Goal: Transaction & Acquisition: Book appointment/travel/reservation

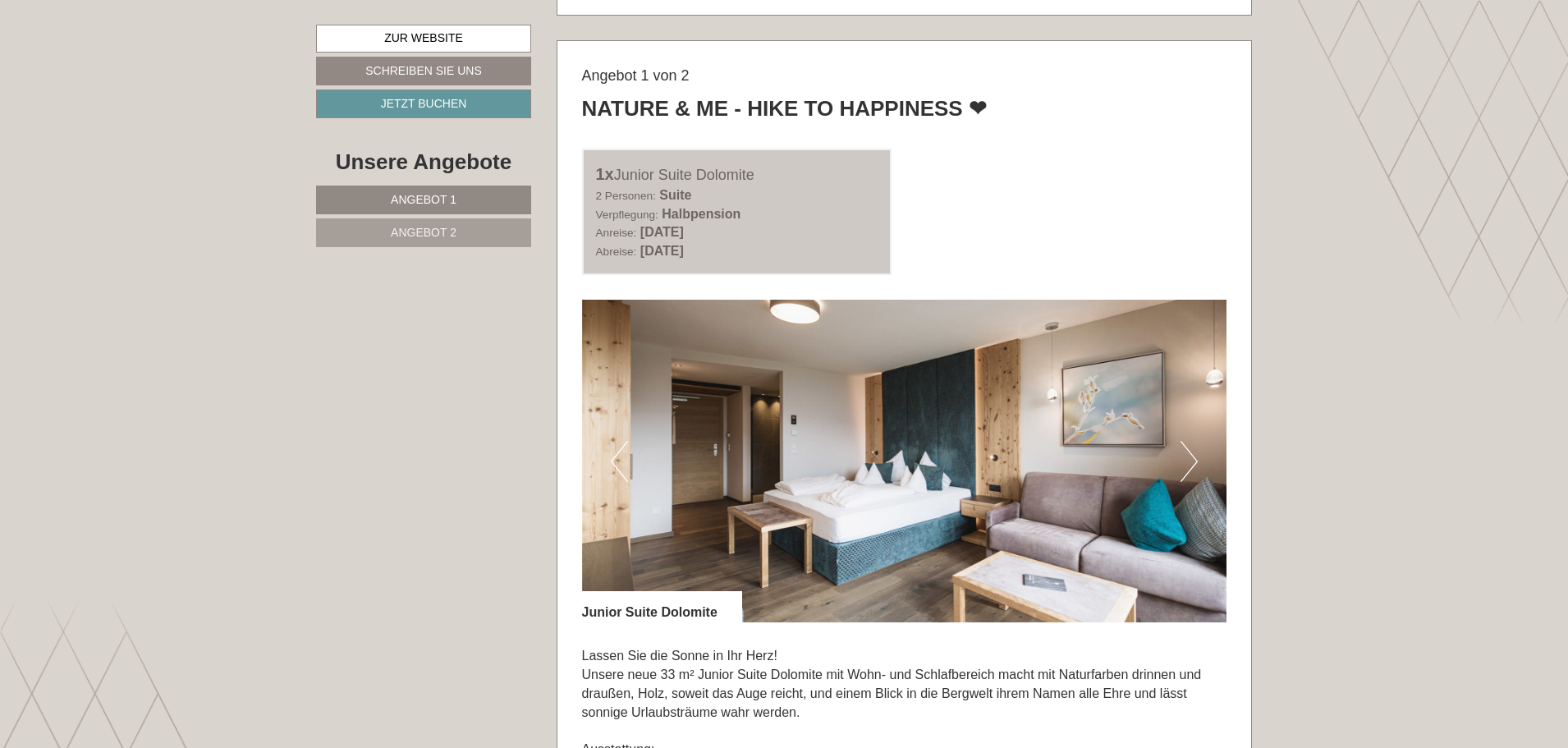
scroll to position [986, 0]
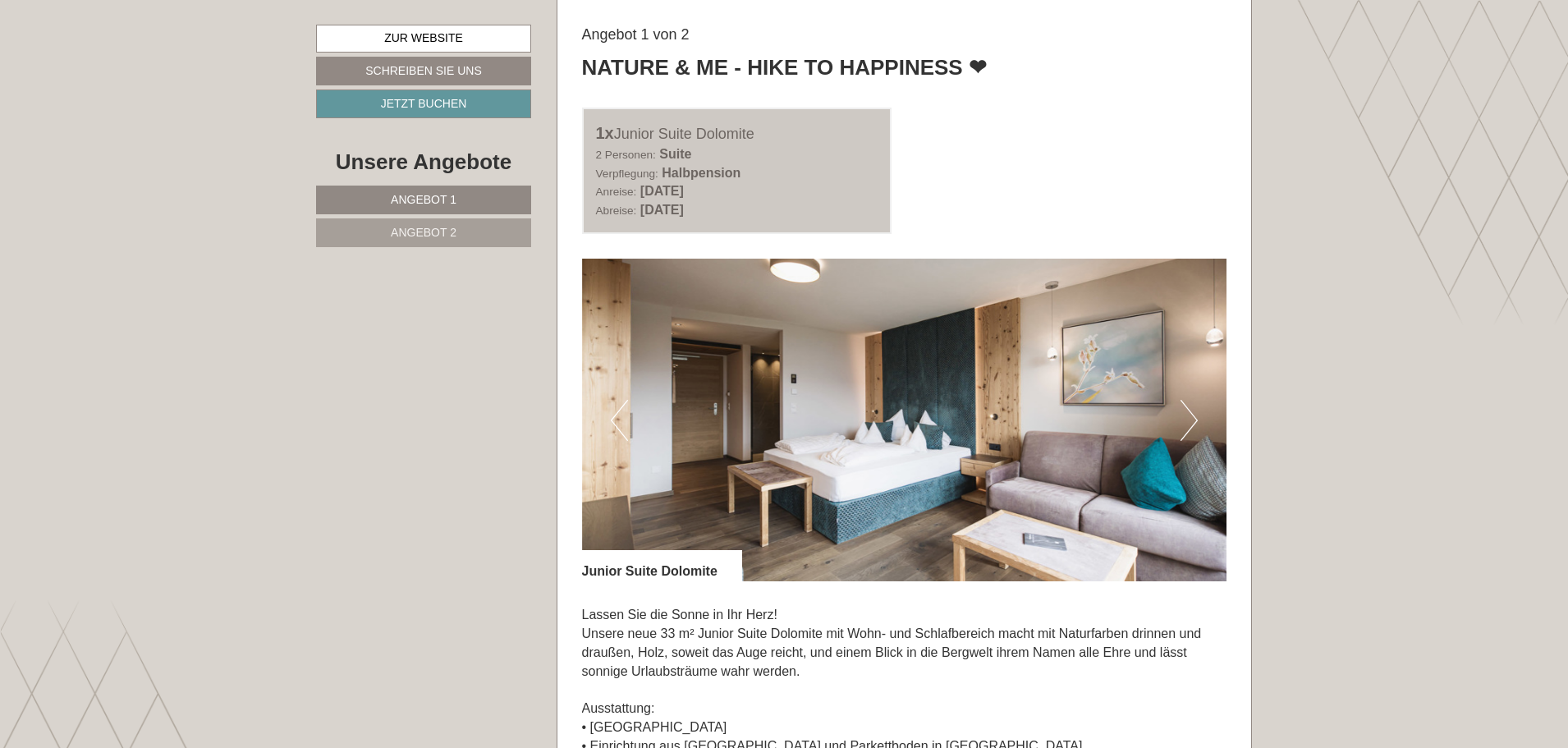
click at [1188, 416] on button "Next" at bounding box center [1189, 421] width 17 height 42
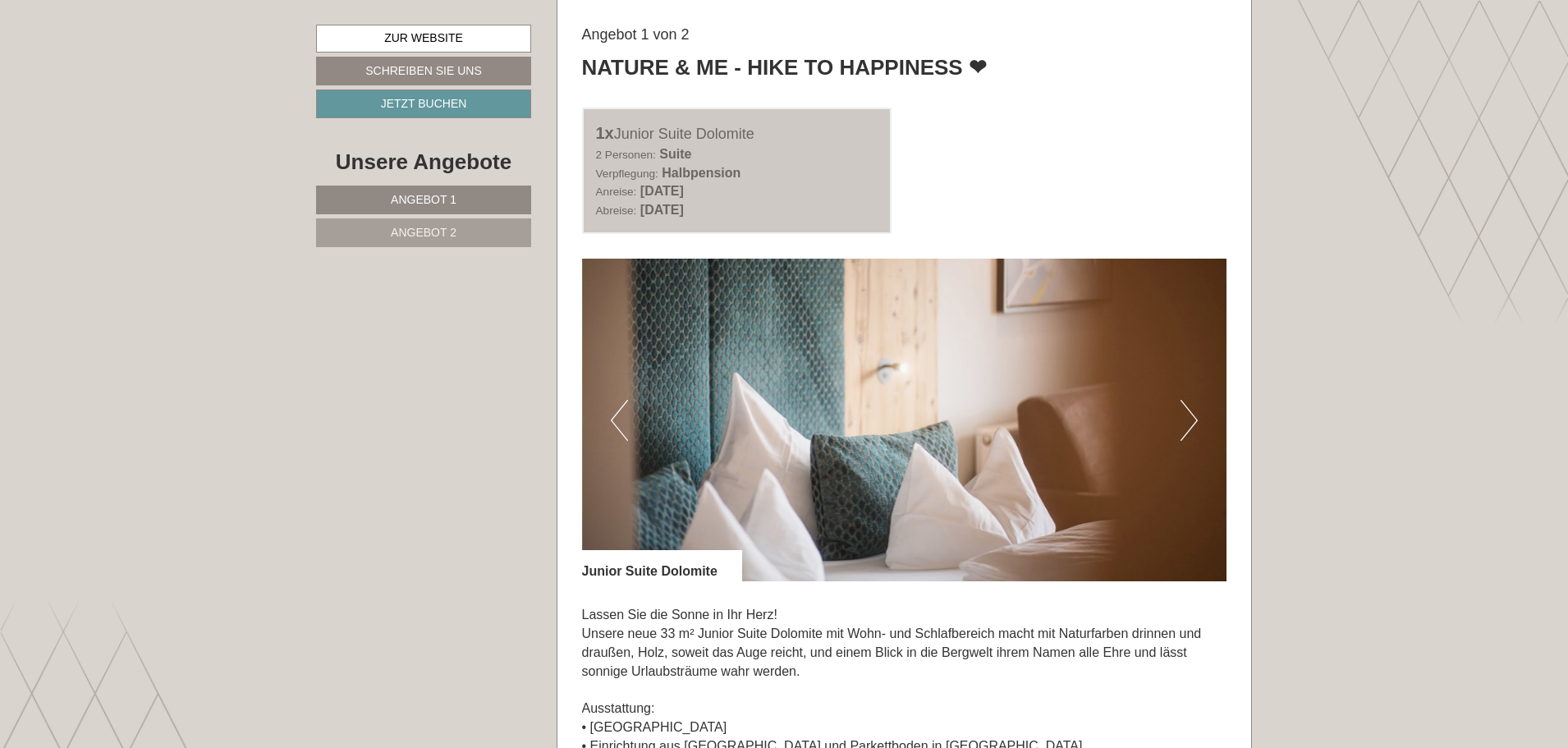
click at [1188, 416] on button "Next" at bounding box center [1189, 421] width 17 height 42
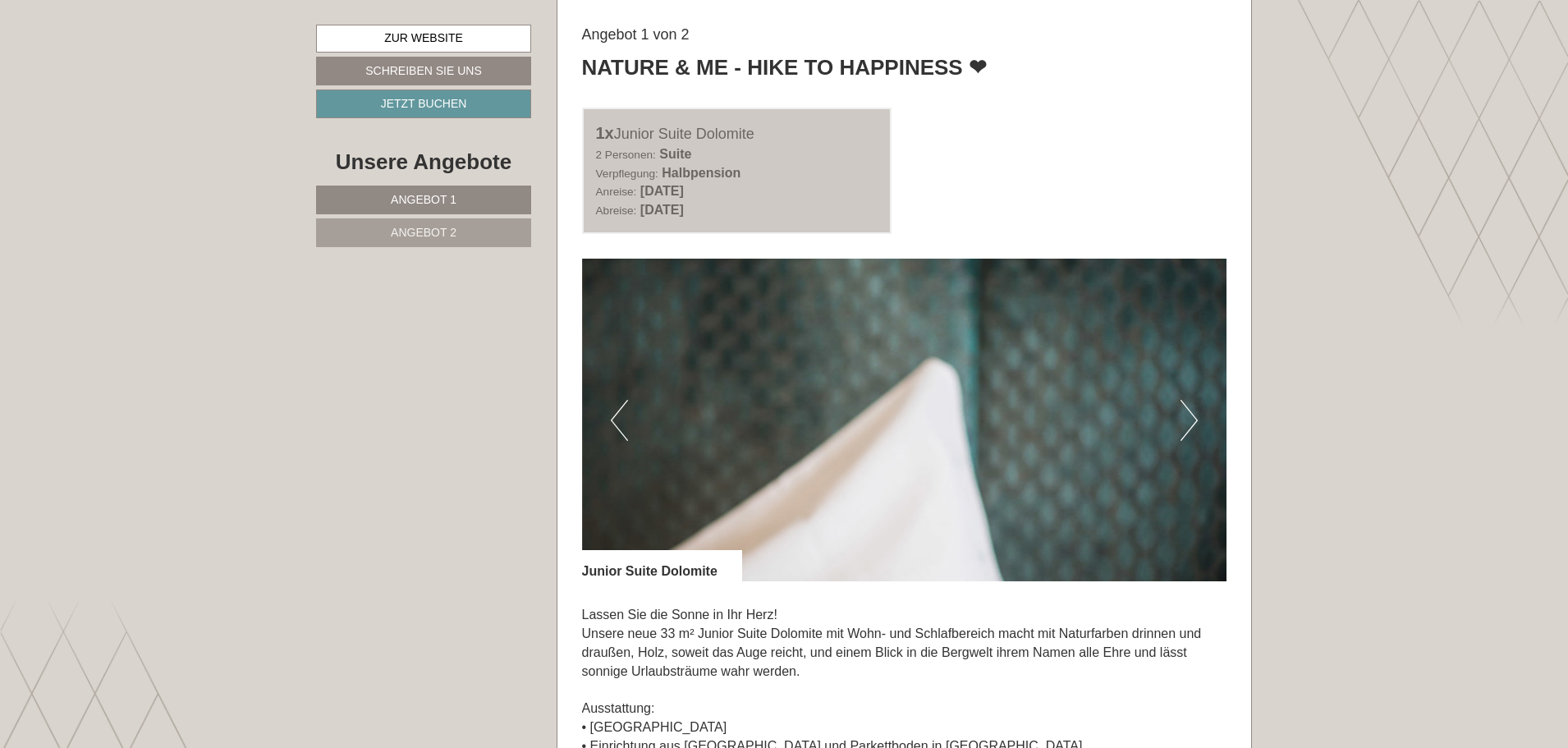
click at [1188, 416] on button "Next" at bounding box center [1189, 421] width 17 height 42
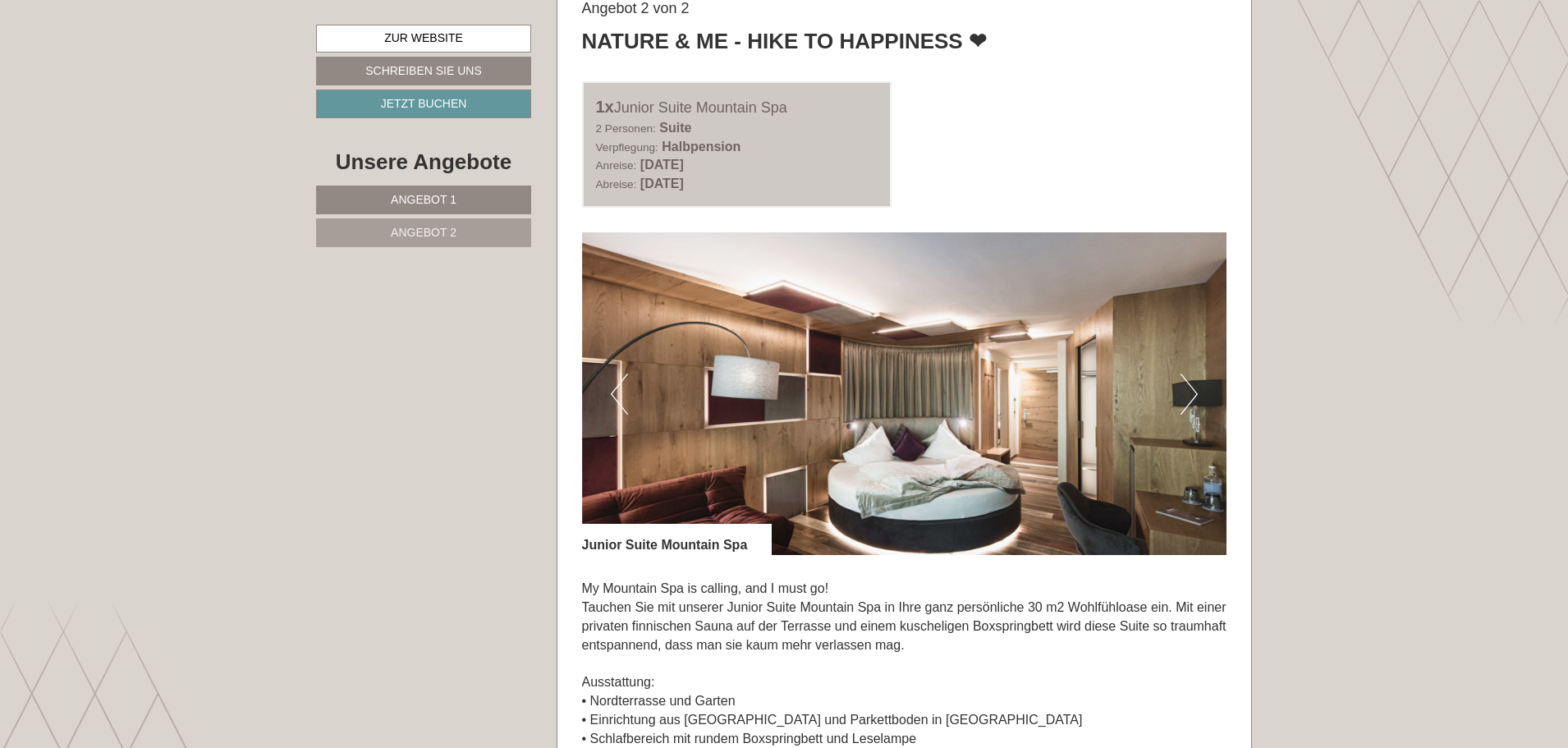
scroll to position [2218, 0]
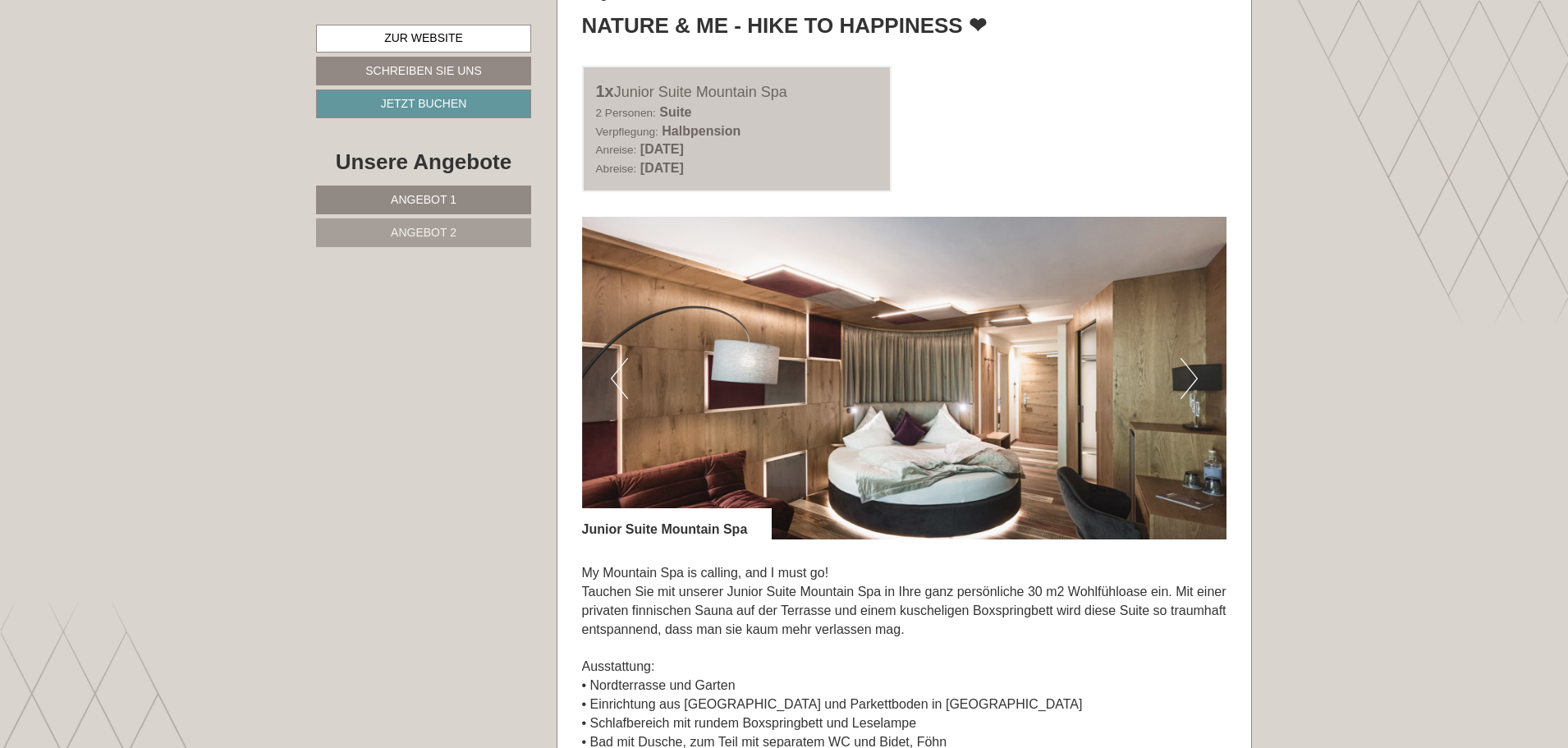
drag, startPoint x: 641, startPoint y: 150, endPoint x: 844, endPoint y: 167, distance: 203.7
click at [844, 167] on div "Anreise: [DATE] Abreise: [DATE]" at bounding box center [737, 159] width 283 height 38
click at [810, 124] on div "2 Personen: Suite Verpflegung: Halbpension" at bounding box center [737, 123] width 283 height 38
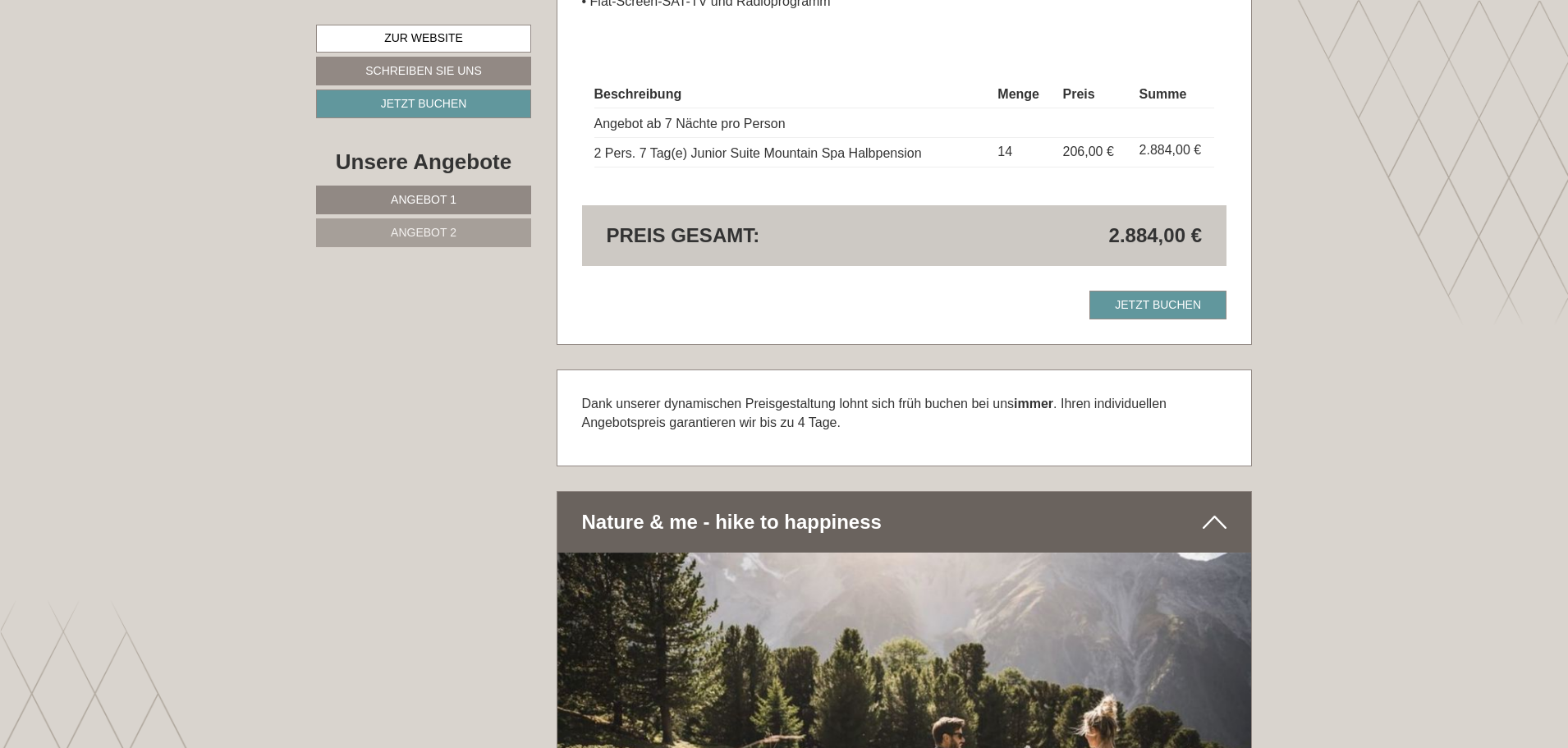
scroll to position [2629, 0]
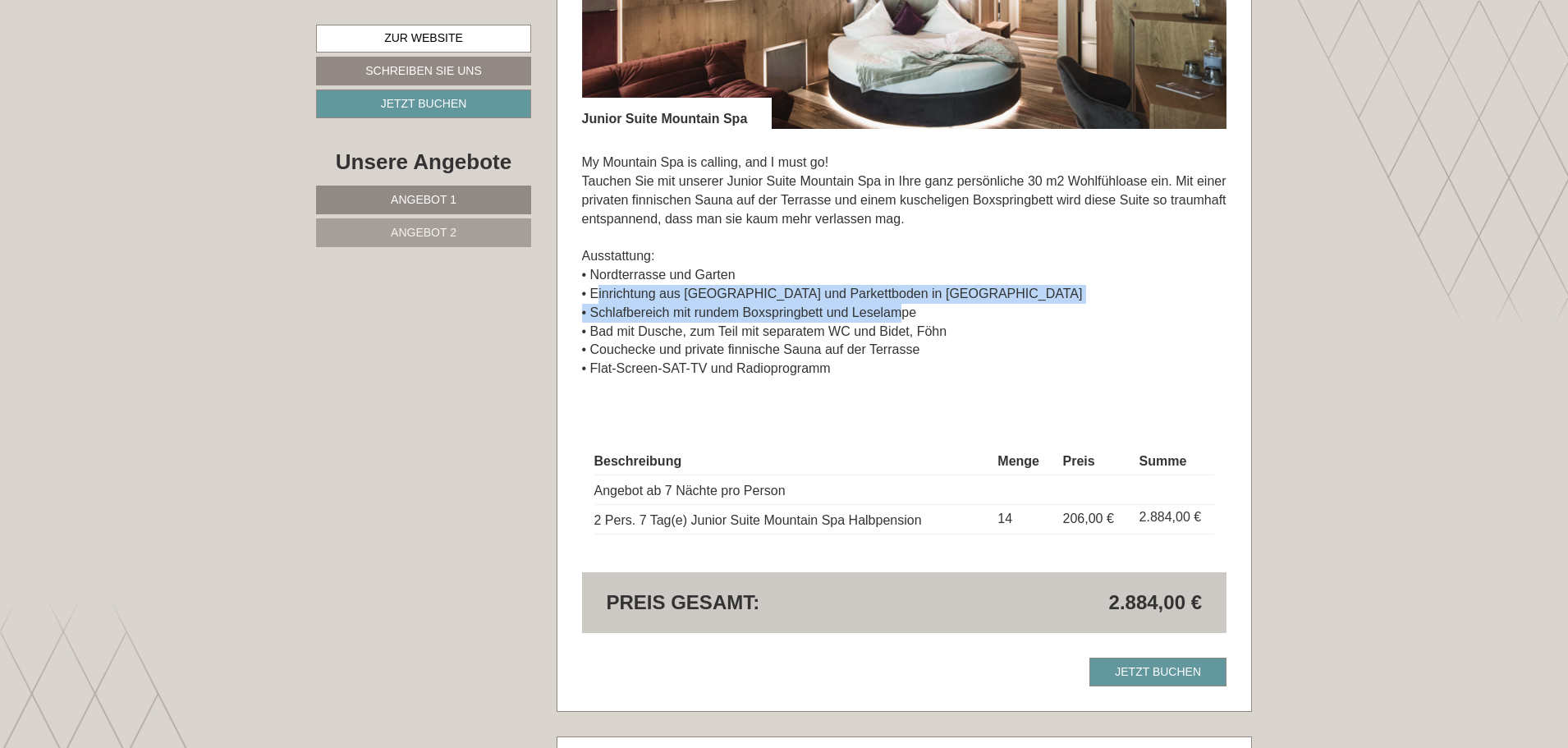
drag, startPoint x: 594, startPoint y: 296, endPoint x: 901, endPoint y: 320, distance: 307.9
click at [901, 320] on p "My Mountain Spa is calling, and I must go! Tauchen Sie mit unserer Junior Suite…" at bounding box center [904, 266] width 645 height 225
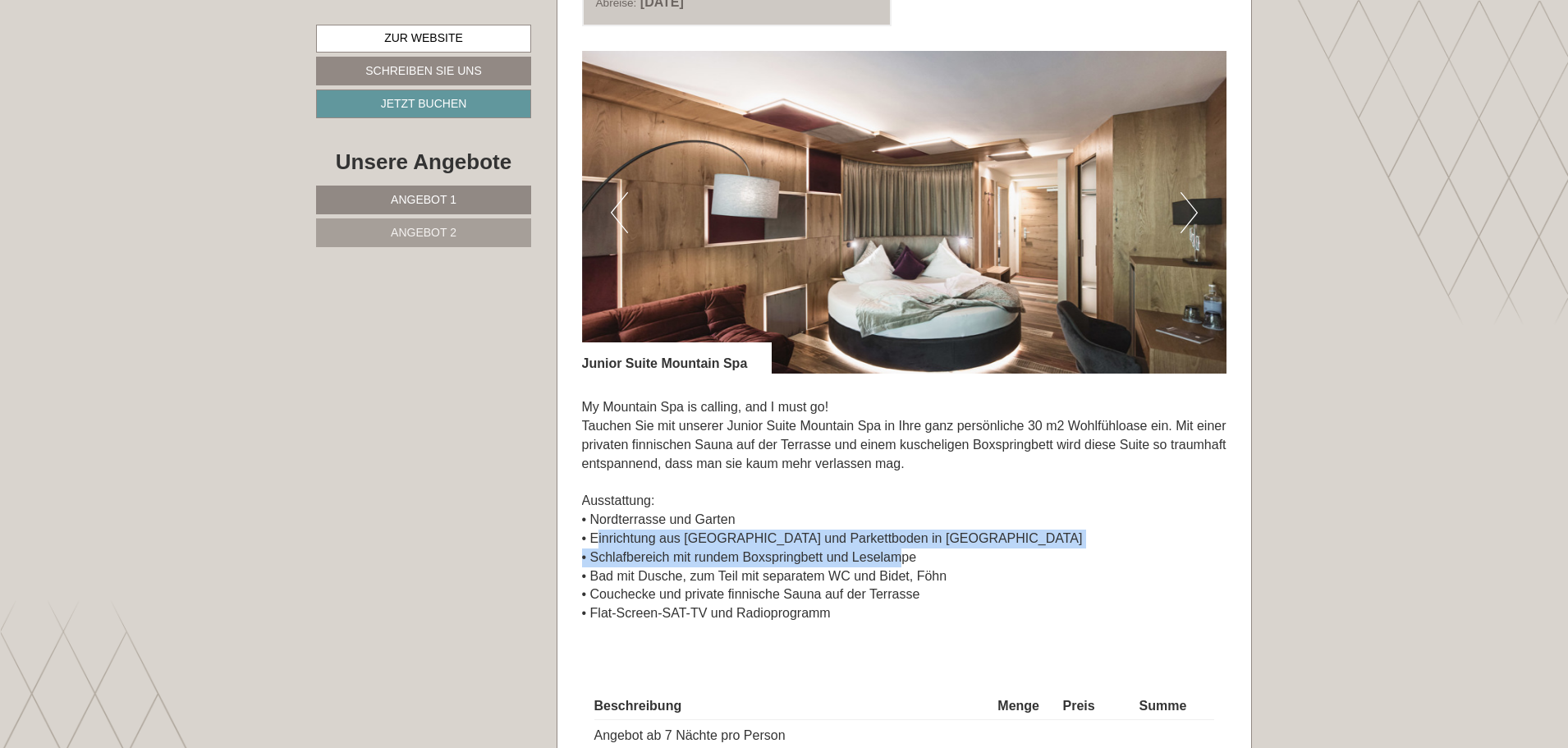
scroll to position [2382, 0]
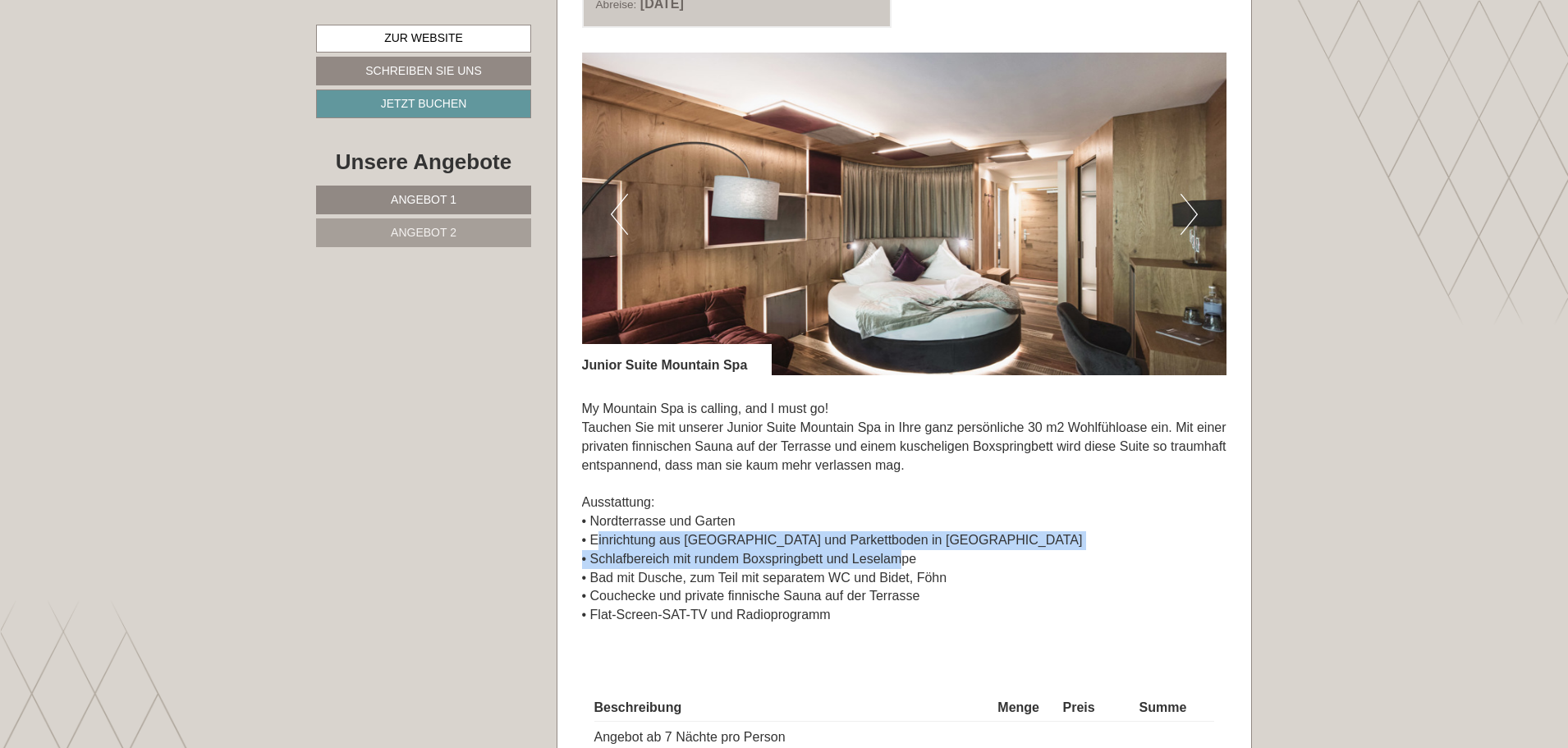
click at [1187, 220] on button "Next" at bounding box center [1189, 215] width 17 height 42
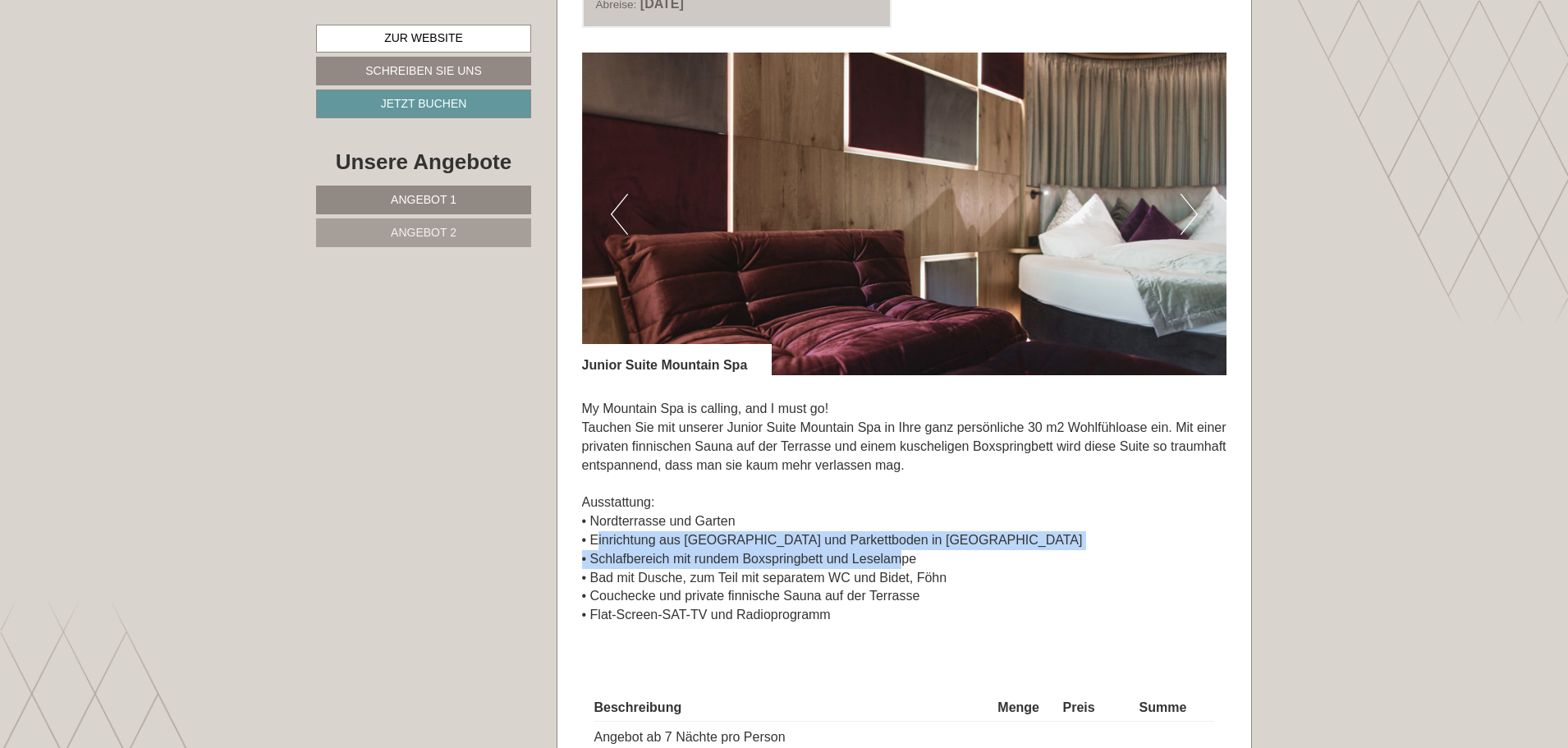
click at [1187, 220] on button "Next" at bounding box center [1189, 215] width 17 height 42
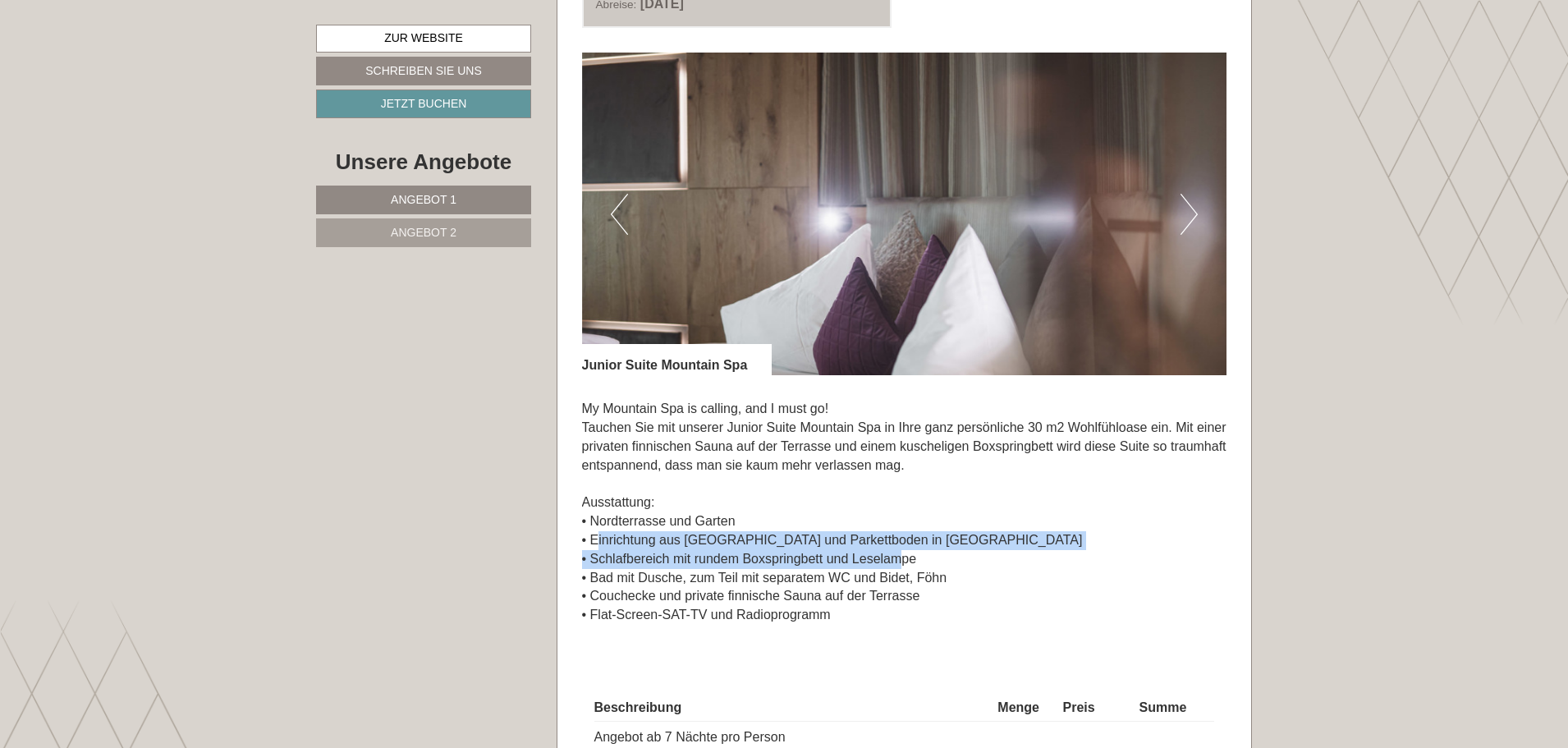
click at [1187, 220] on button "Next" at bounding box center [1189, 215] width 17 height 42
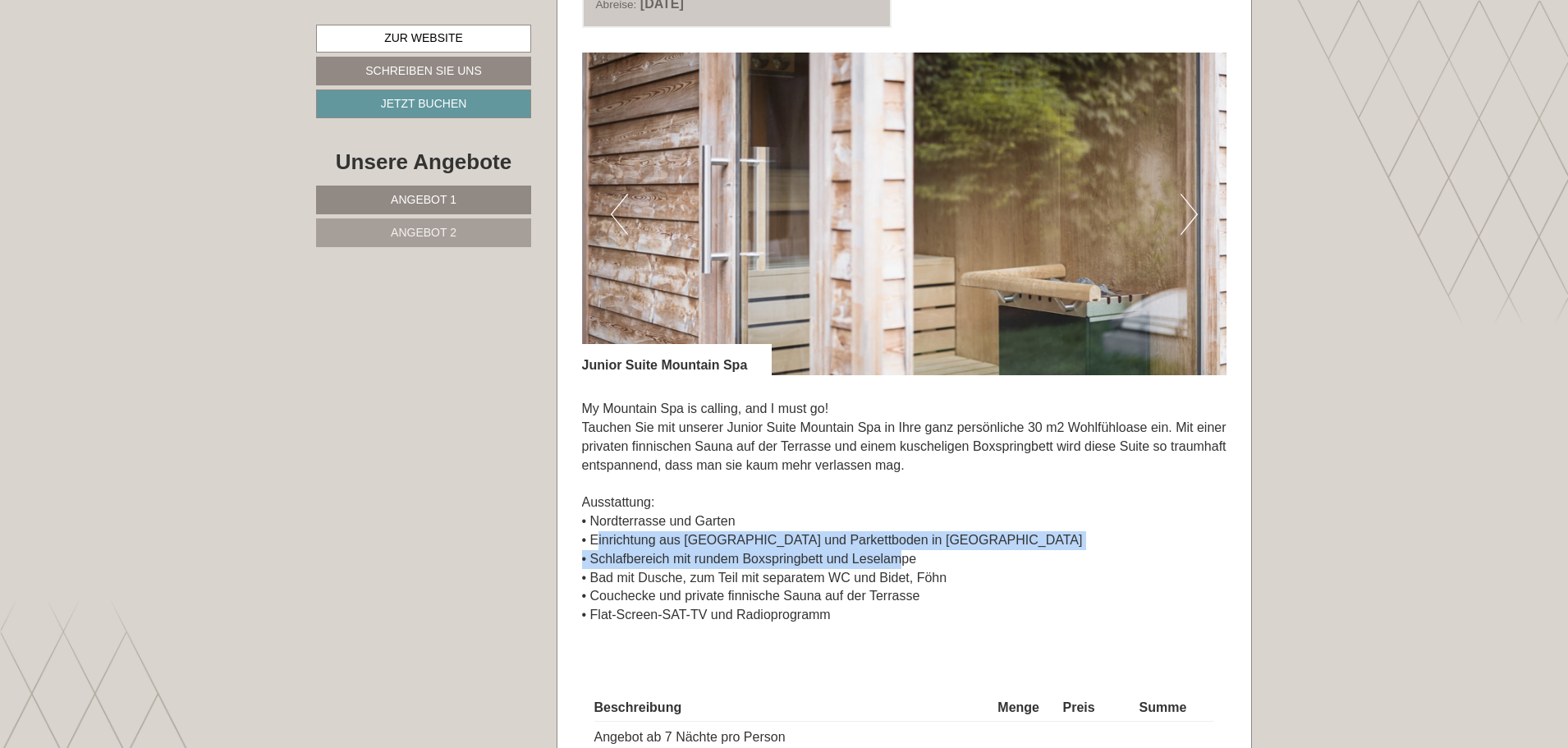
click at [1187, 220] on button "Next" at bounding box center [1189, 215] width 17 height 42
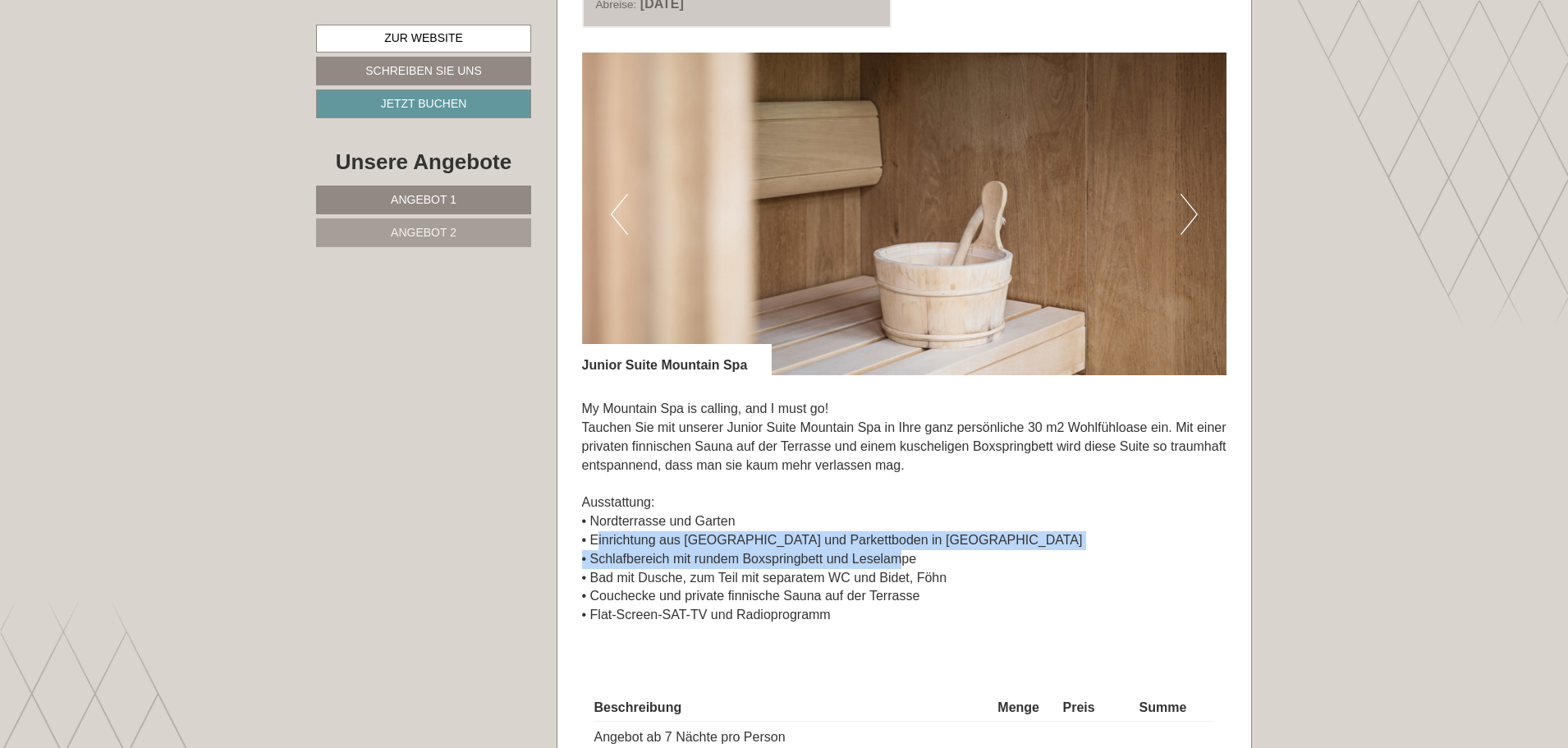
click at [1187, 220] on button "Next" at bounding box center [1189, 215] width 17 height 42
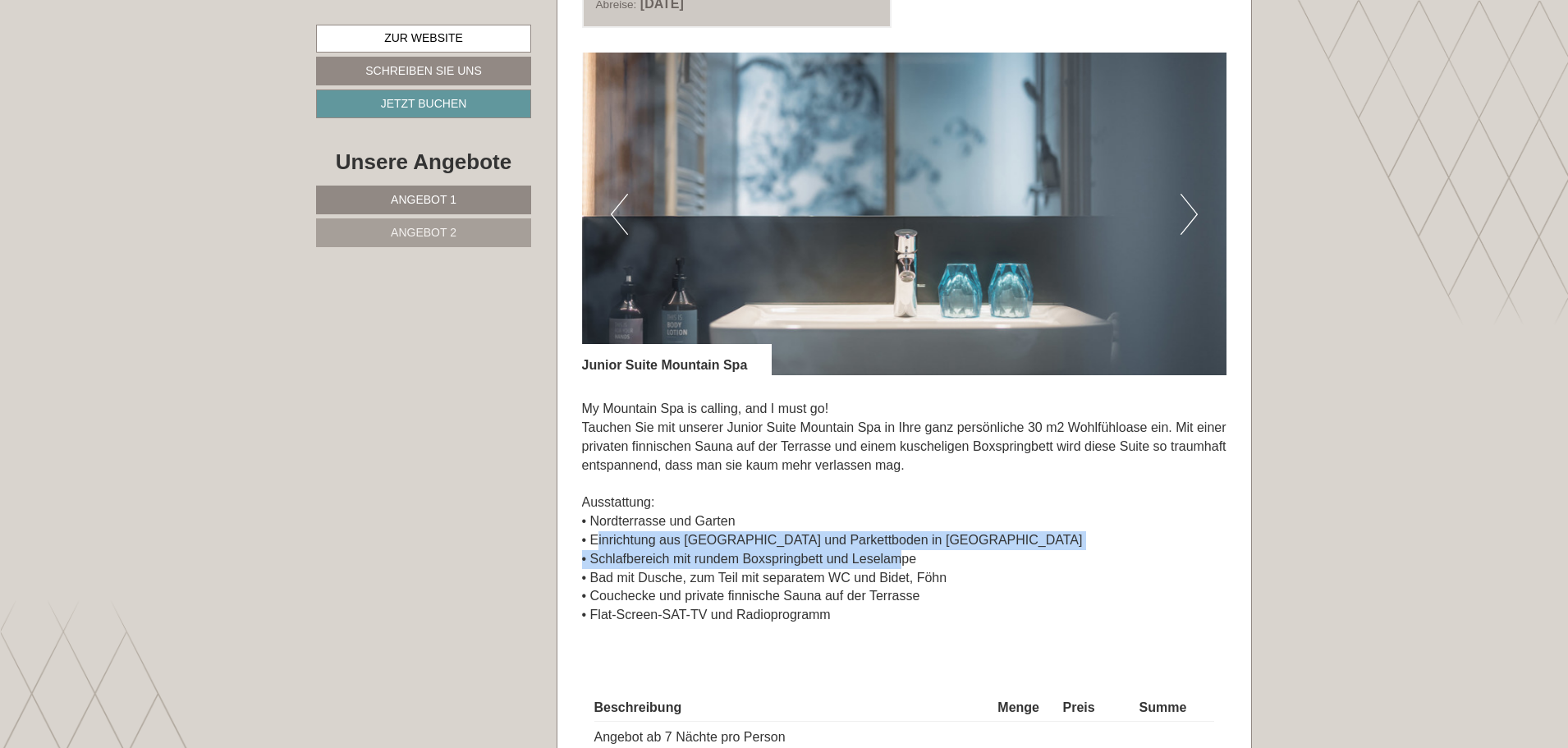
click at [1187, 220] on button "Next" at bounding box center [1189, 215] width 17 height 42
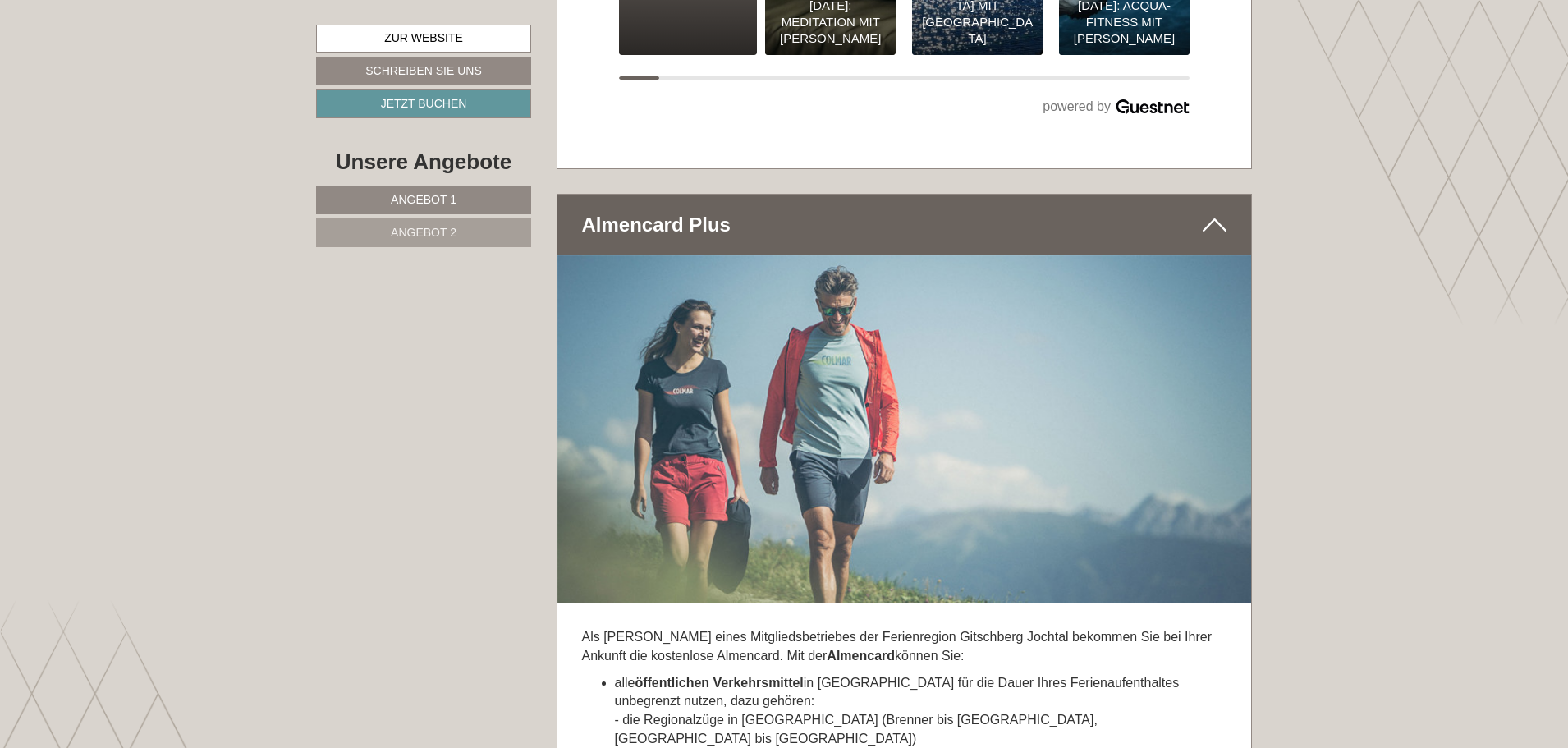
scroll to position [6982, 0]
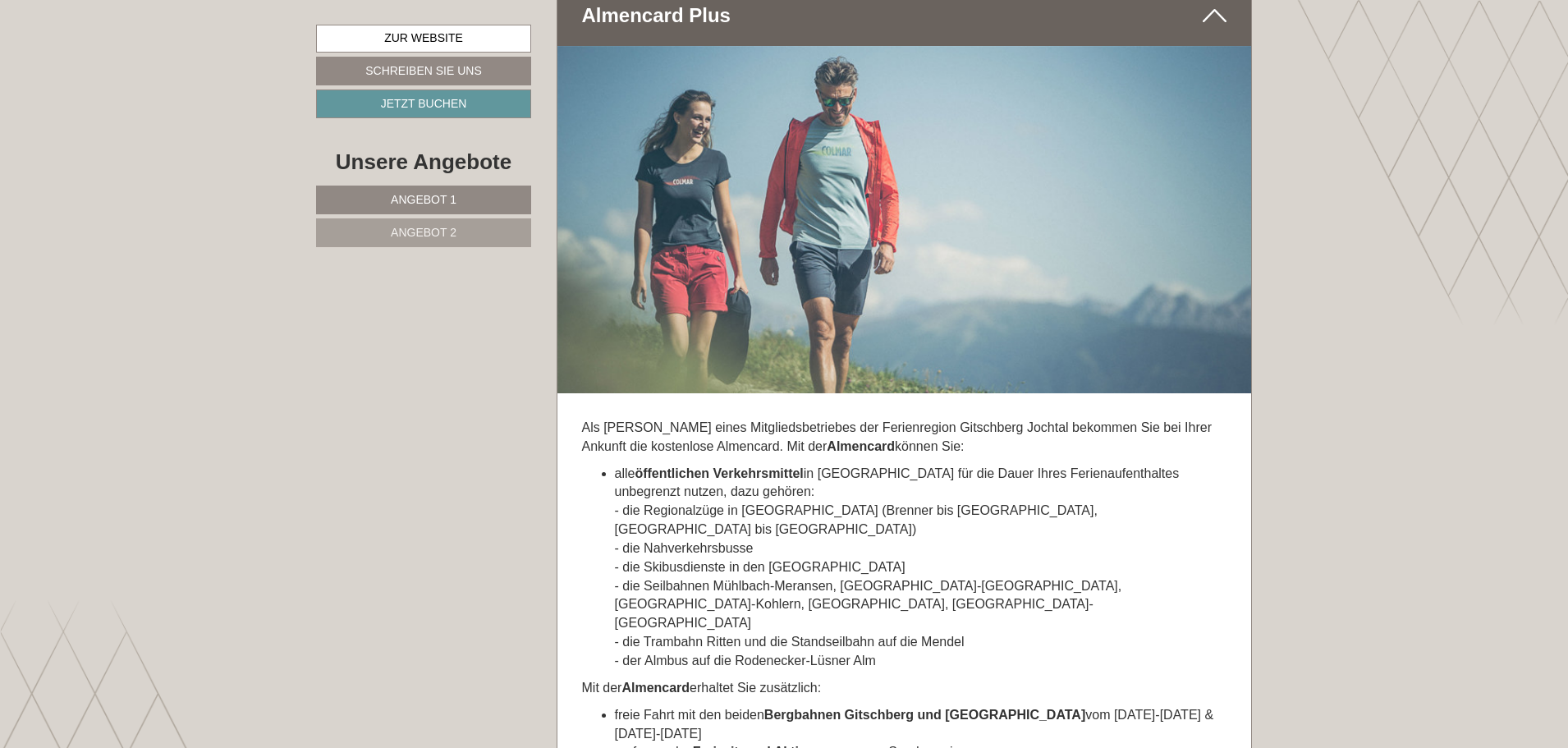
drag, startPoint x: 801, startPoint y: 490, endPoint x: 1024, endPoint y: 503, distance: 223.4
click at [1024, 503] on li "alle öffentlichen Verkehrsmittel in [GEOGRAPHIC_DATA] für die Dauer Ihres Ferie…" at bounding box center [921, 568] width 613 height 207
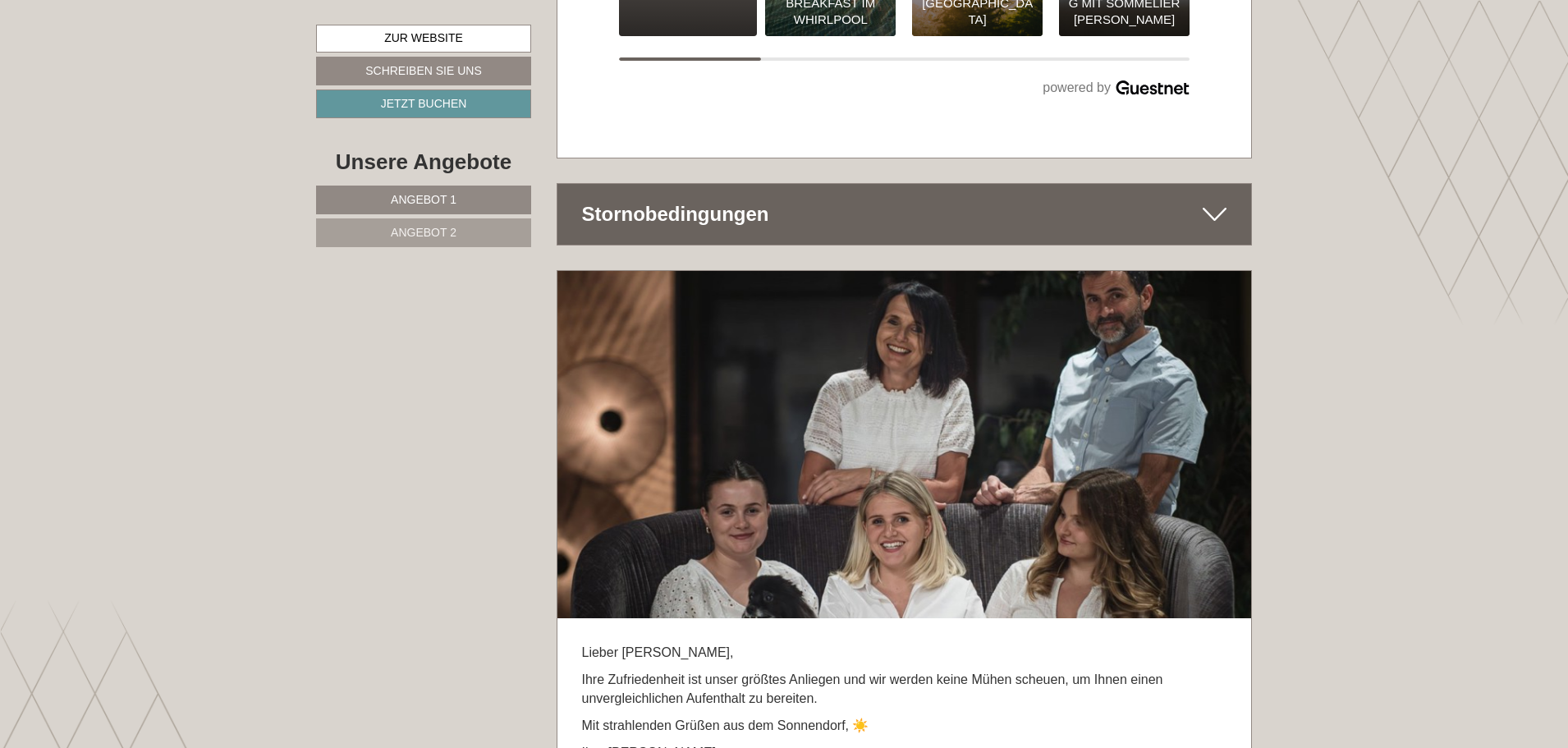
scroll to position [8888, 0]
